Goal: Transaction & Acquisition: Obtain resource

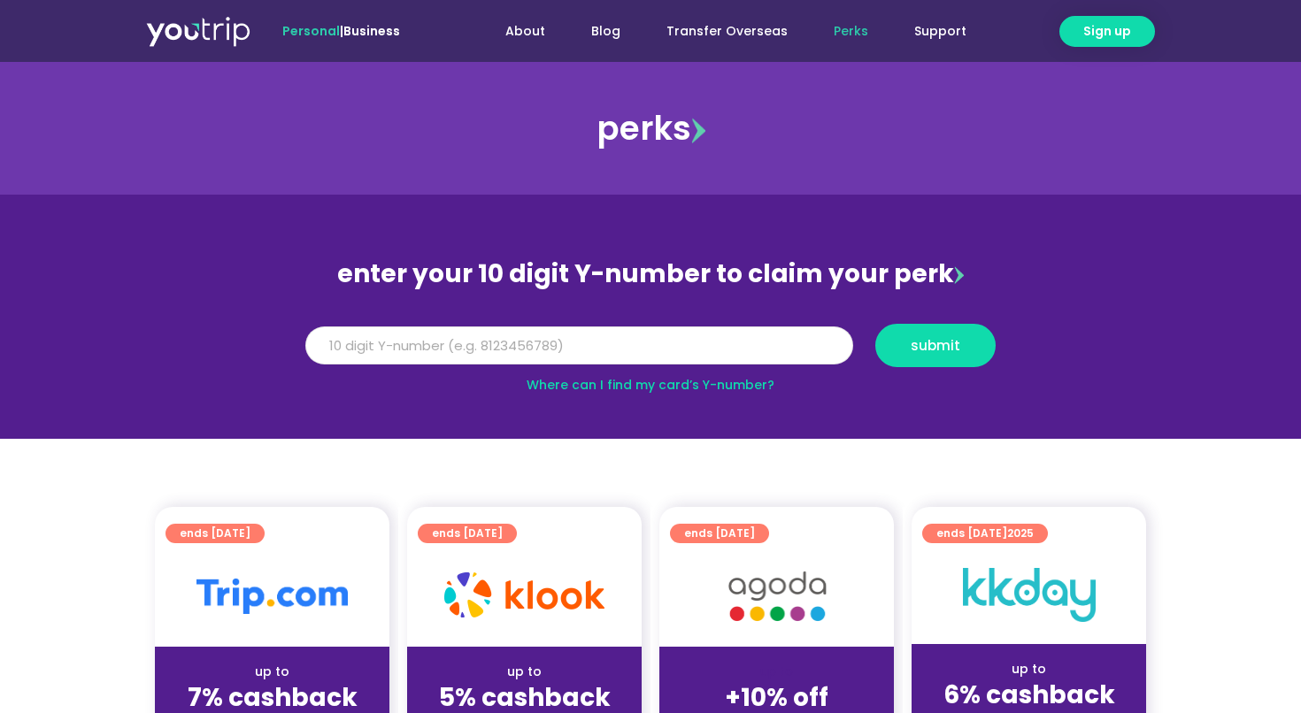
click at [488, 362] on input "Y Number" at bounding box center [579, 346] width 548 height 39
type input "8158972535"
click at [906, 348] on span "submit" at bounding box center [936, 345] width 90 height 13
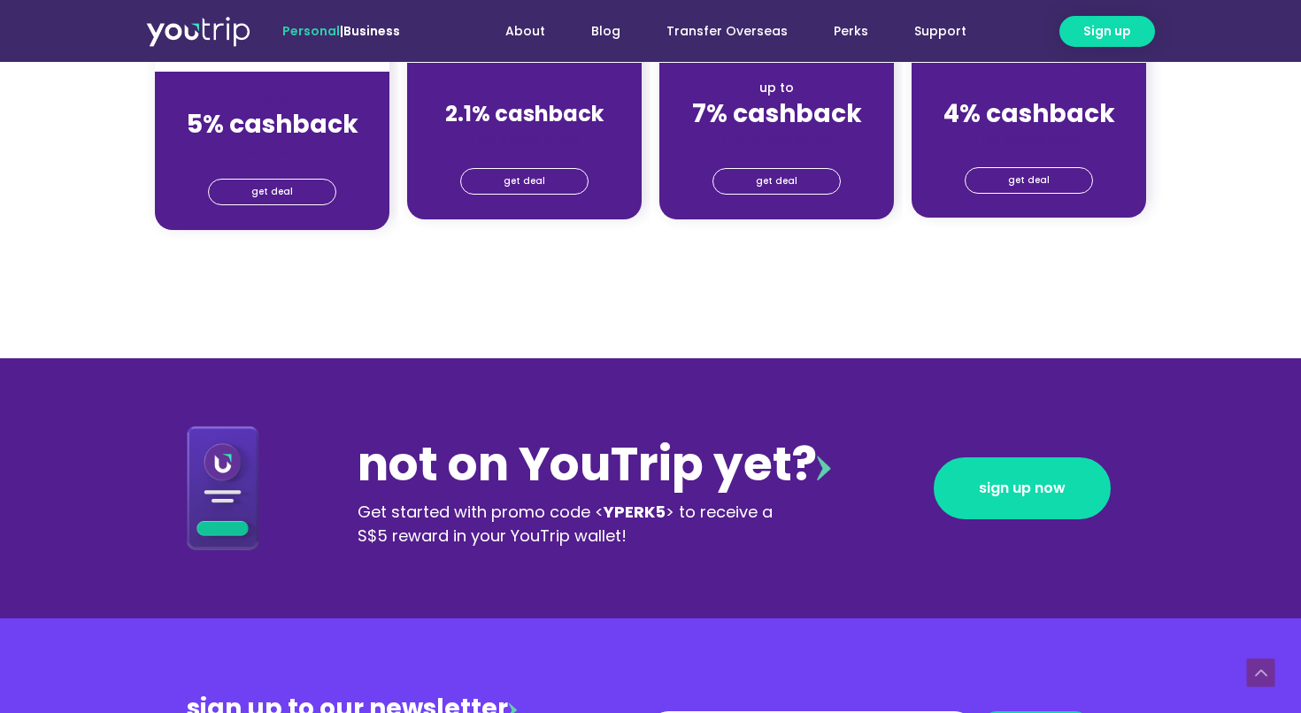
scroll to position [1539, 0]
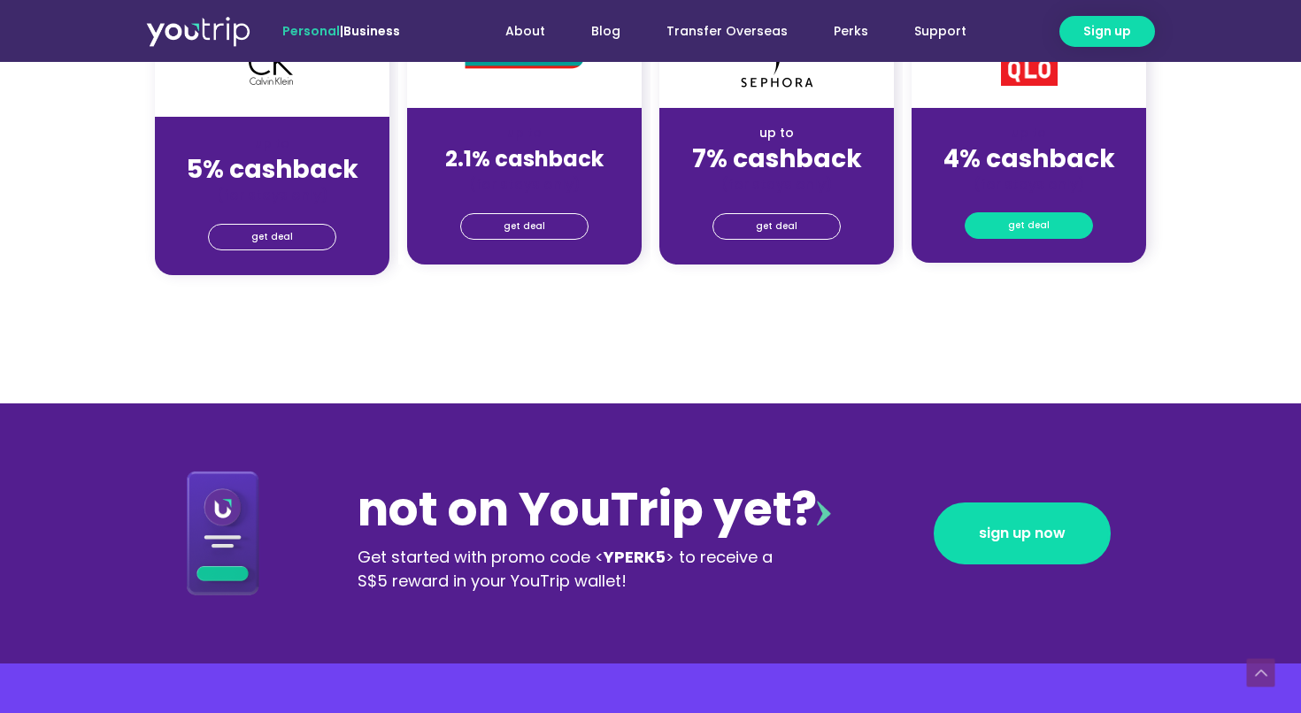
click at [1023, 229] on span "get deal" at bounding box center [1029, 225] width 42 height 25
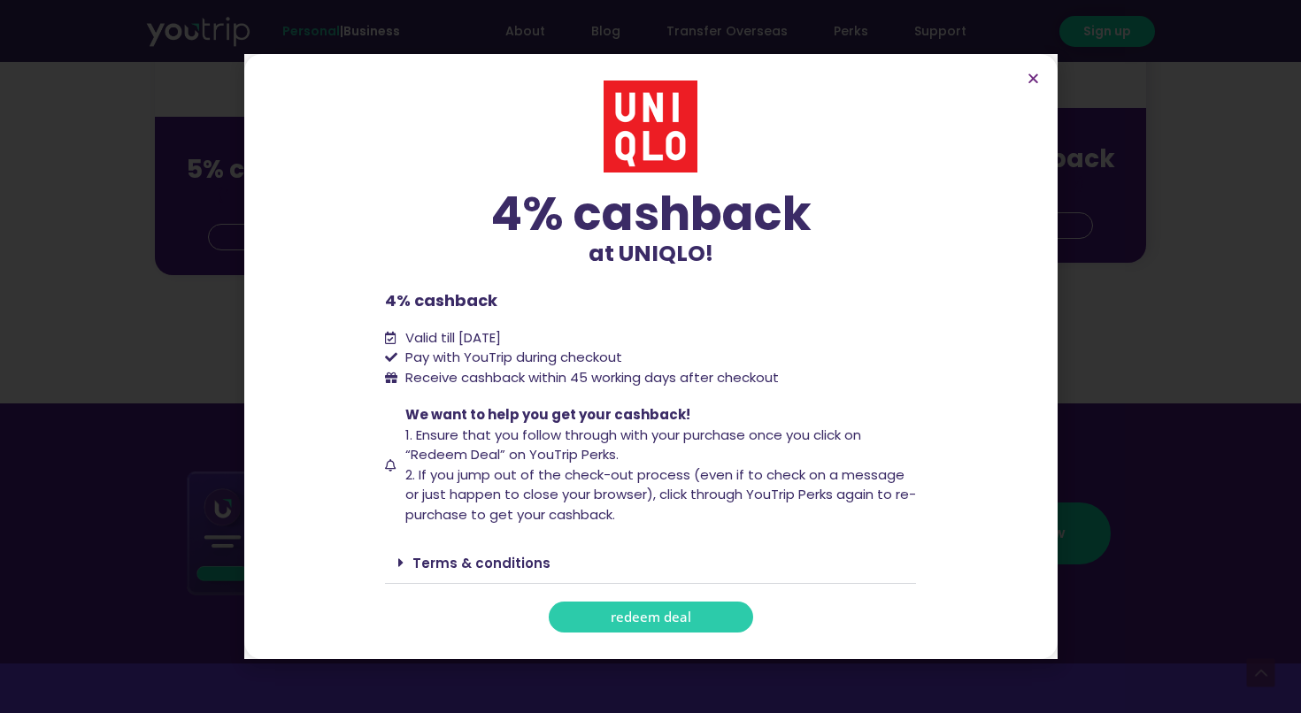
click at [682, 621] on span "redeem deal" at bounding box center [651, 617] width 81 height 13
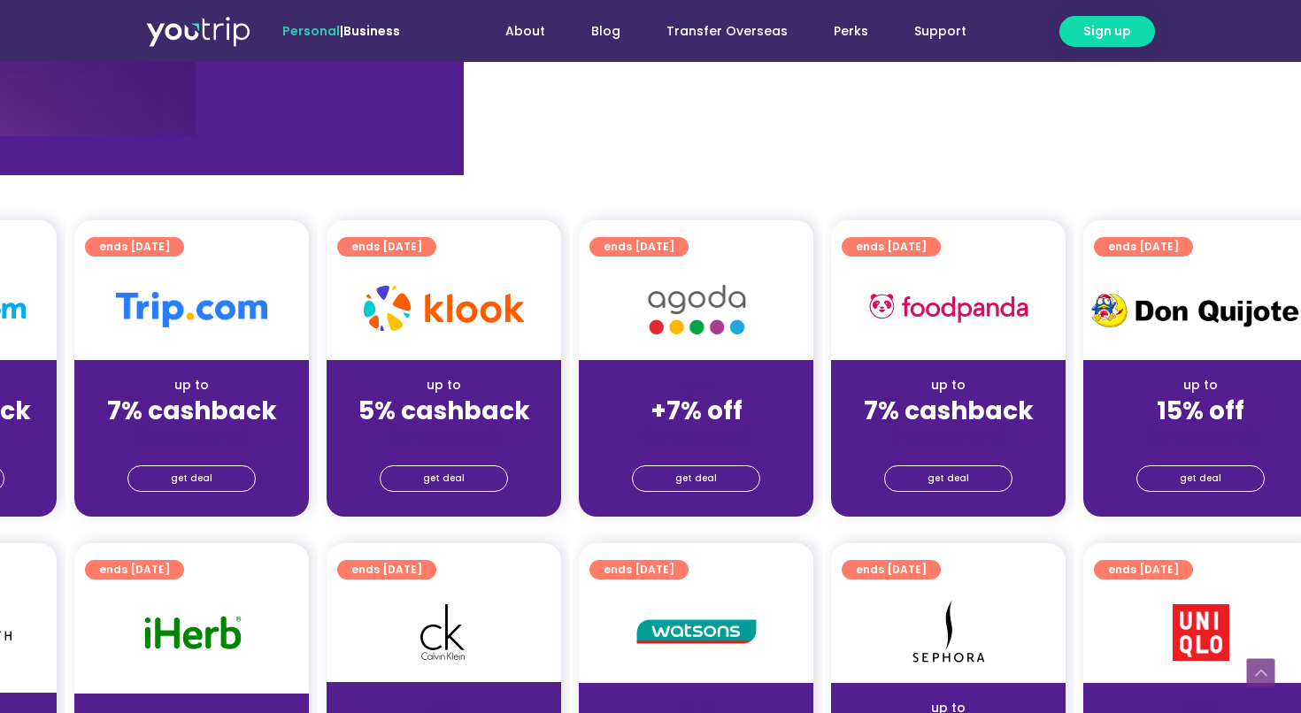
scroll to position [712, 863]
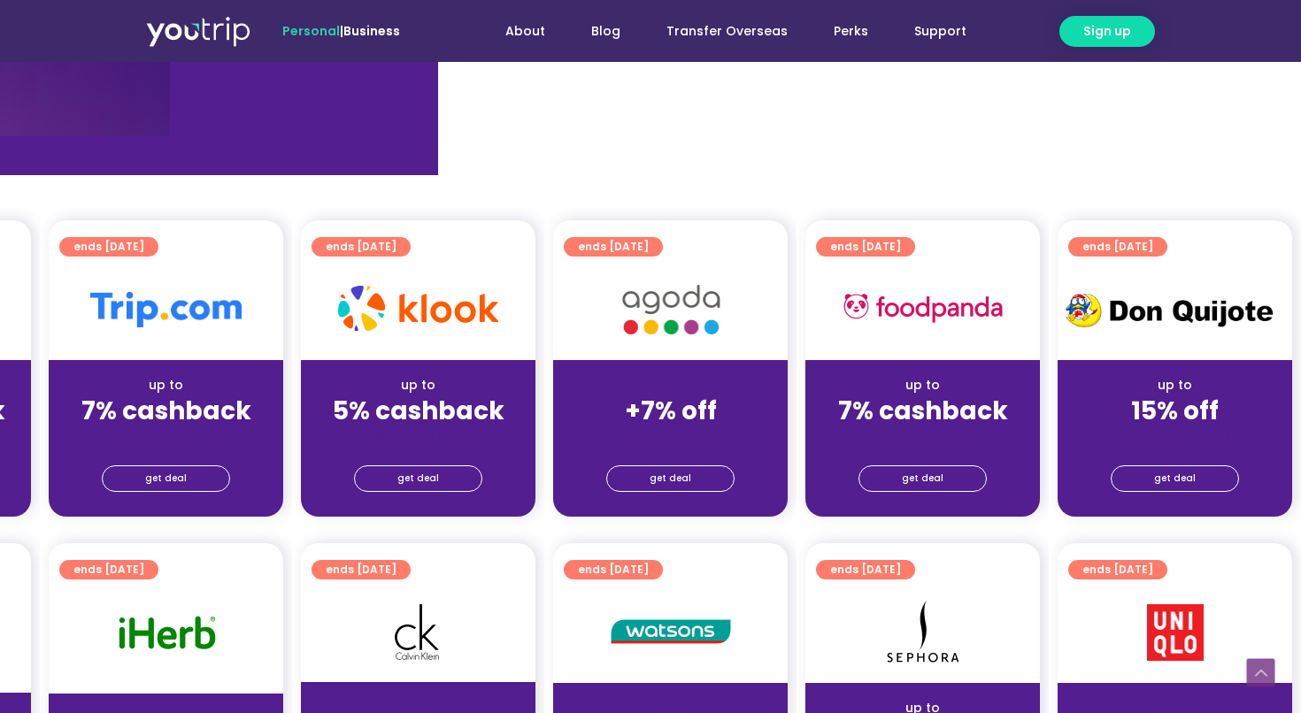
click at [1161, 593] on div at bounding box center [1175, 632] width 235 height 101
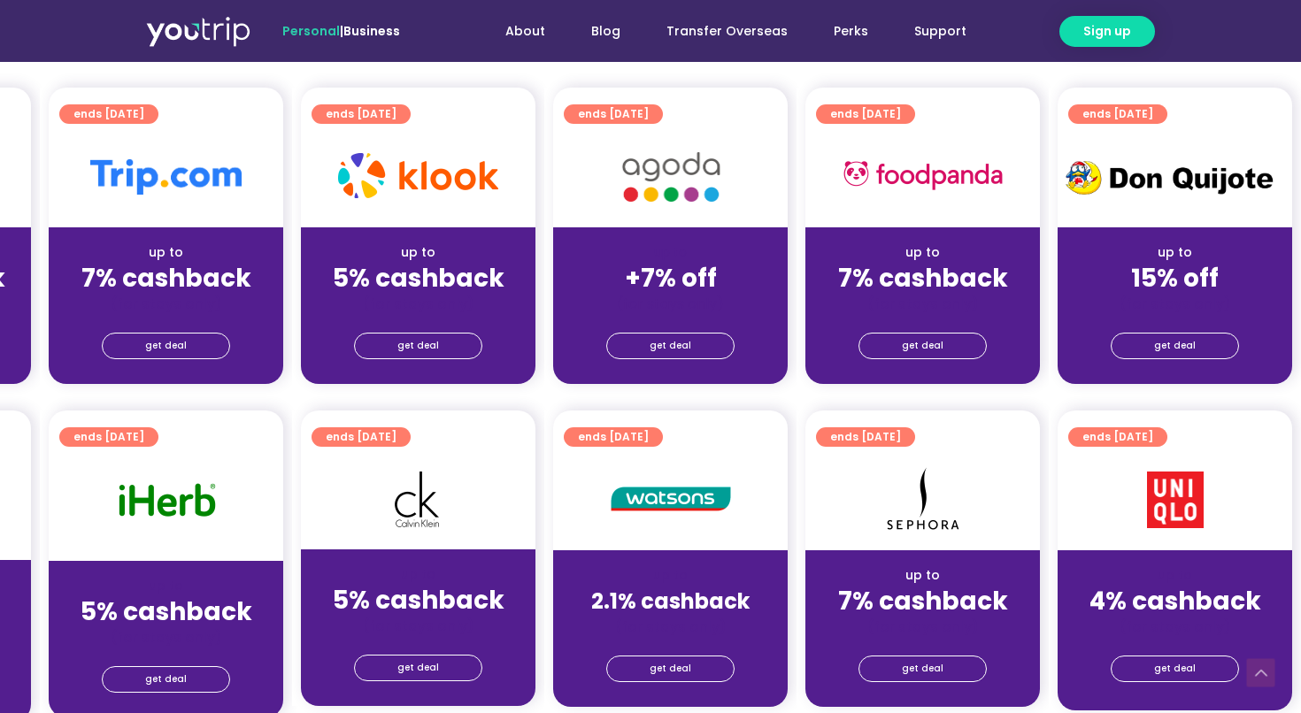
scroll to position [868, 863]
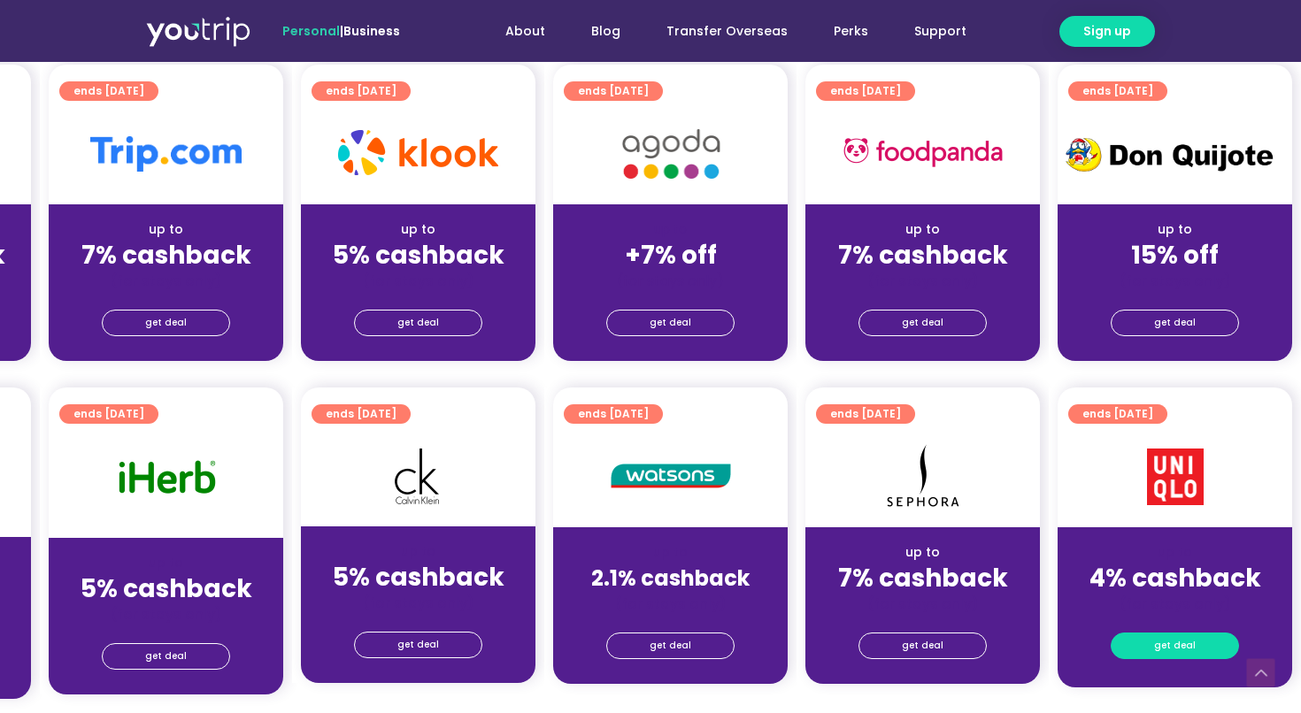
click at [1159, 651] on span "get deal" at bounding box center [1175, 646] width 42 height 25
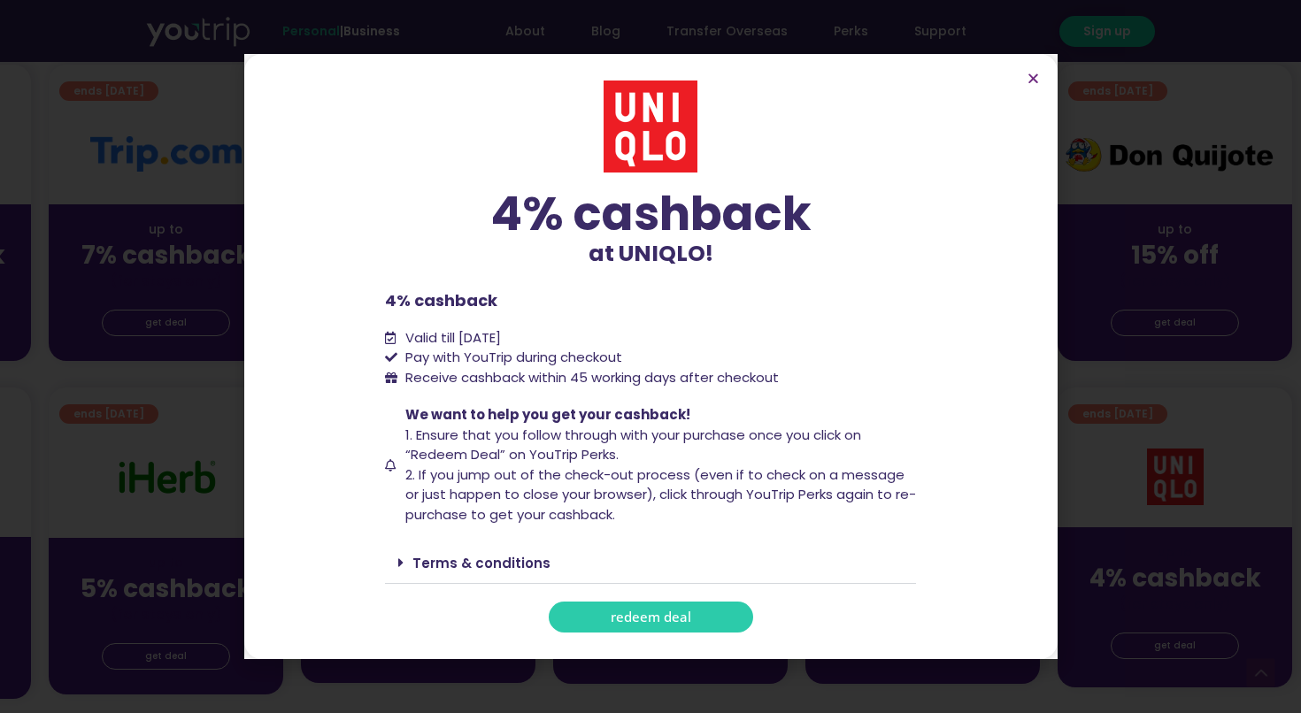
click at [689, 616] on span "redeem deal" at bounding box center [651, 617] width 81 height 13
